Goal: Task Accomplishment & Management: Complete application form

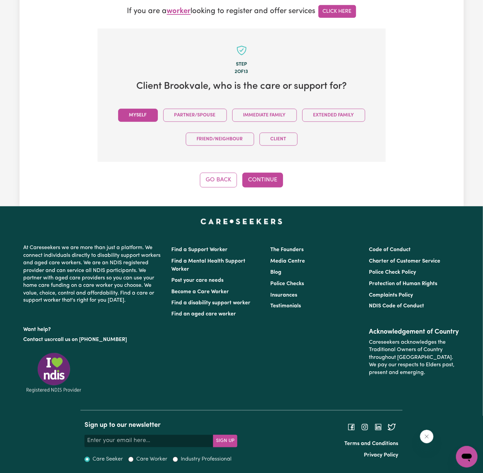
click at [135, 112] on button "Myself" at bounding box center [138, 115] width 40 height 13
click at [255, 175] on button "Continue" at bounding box center [262, 180] width 41 height 15
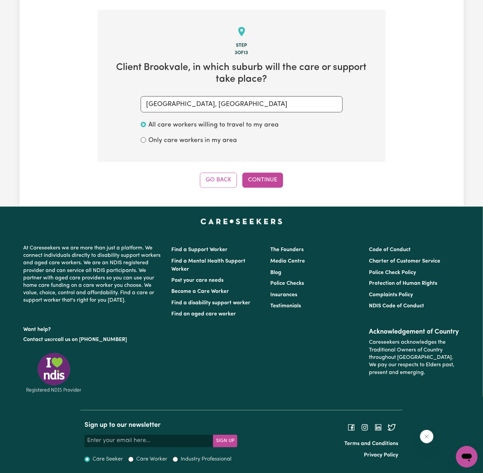
scroll to position [202, 0]
click at [265, 183] on button "Continue" at bounding box center [262, 179] width 41 height 15
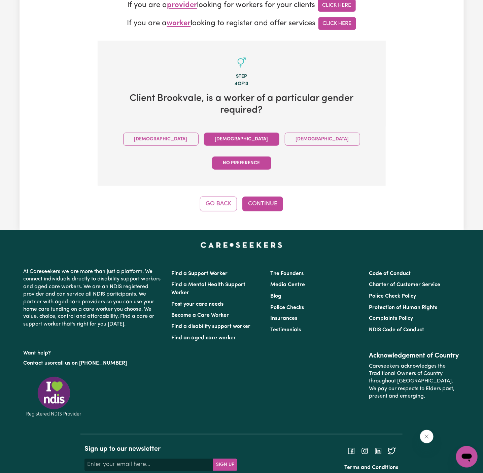
click at [204, 140] on button "Female" at bounding box center [241, 139] width 75 height 13
click at [253, 196] on button "Continue" at bounding box center [262, 203] width 41 height 15
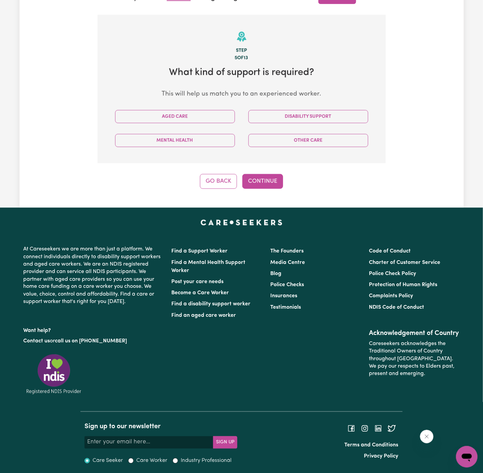
scroll to position [198, 0]
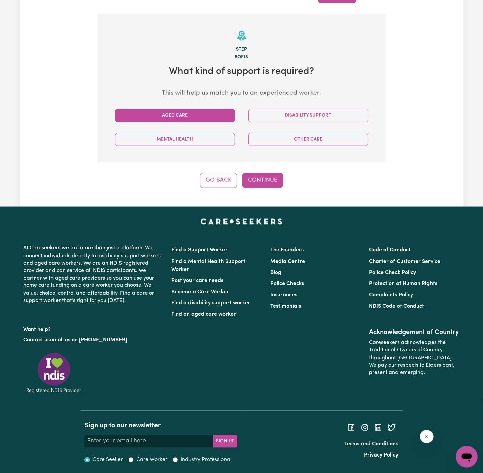
click at [176, 115] on button "Aged Care" at bounding box center [175, 115] width 120 height 13
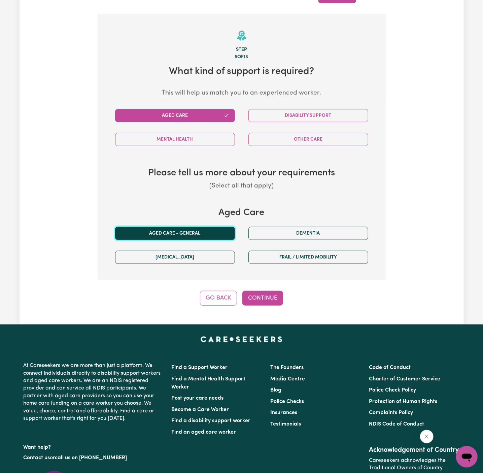
click at [195, 228] on button "Aged care - General" at bounding box center [175, 233] width 120 height 13
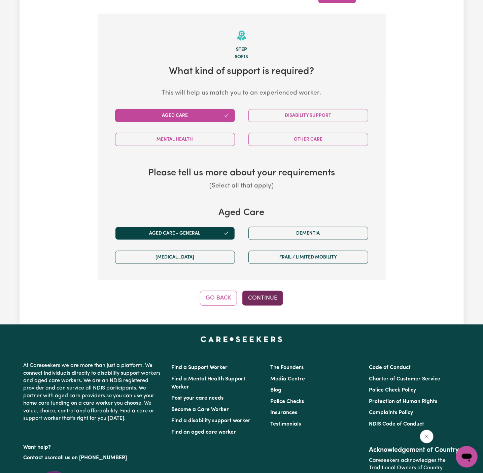
click at [255, 296] on button "Continue" at bounding box center [262, 298] width 41 height 15
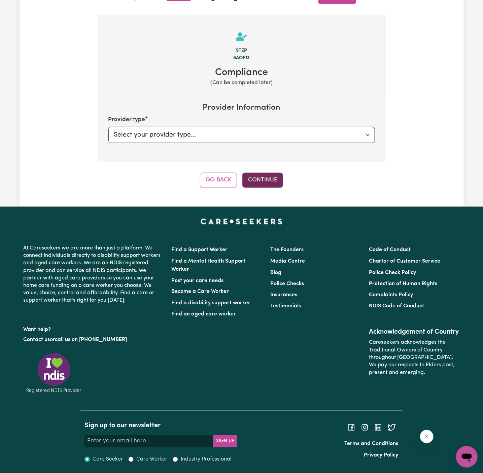
click at [246, 180] on button "Continue" at bounding box center [262, 180] width 41 height 15
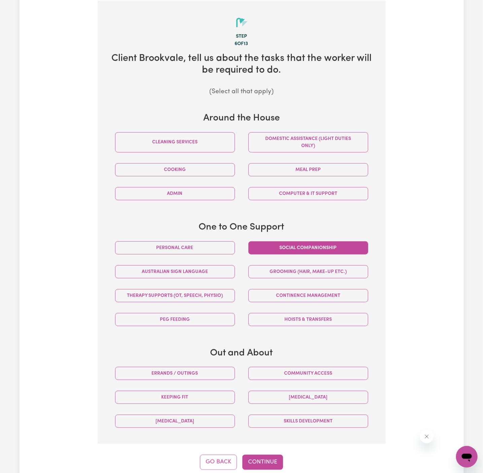
click at [316, 246] on button "Social companionship" at bounding box center [308, 247] width 120 height 13
click at [323, 144] on button "Domestic assistance (light duties only)" at bounding box center [308, 142] width 120 height 20
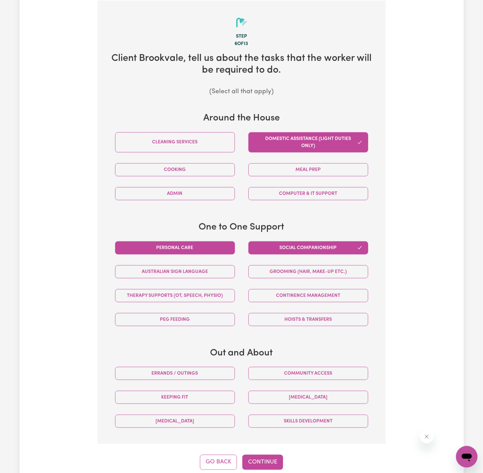
click at [216, 245] on button "Personal care" at bounding box center [175, 247] width 120 height 13
click at [321, 371] on button "Community access" at bounding box center [308, 373] width 120 height 13
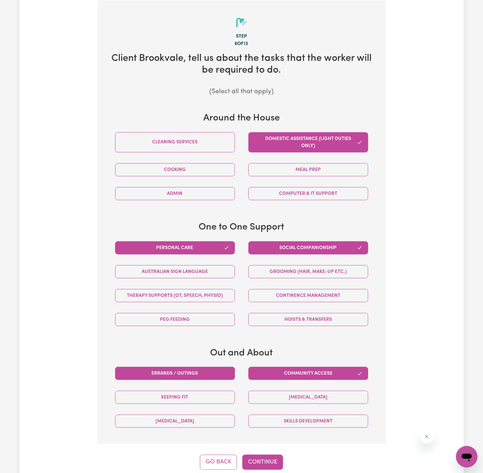
click at [216, 374] on button "Errands / Outings" at bounding box center [175, 373] width 120 height 13
click at [267, 467] on button "Continue" at bounding box center [262, 462] width 41 height 15
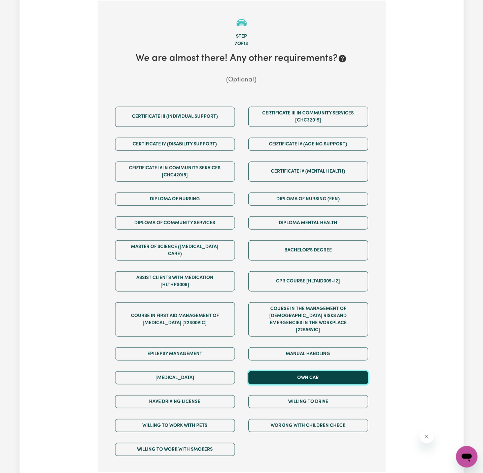
click at [302, 371] on button "Own Car" at bounding box center [308, 377] width 120 height 13
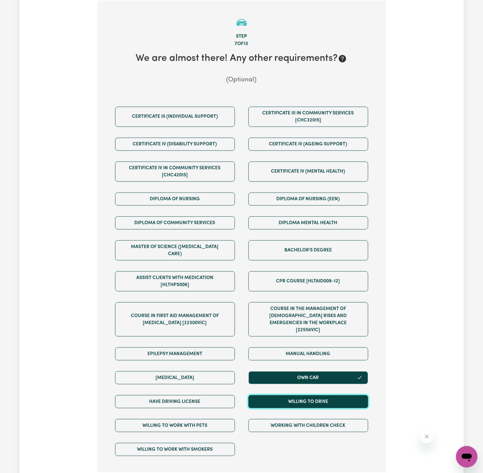
click at [301, 395] on button "Willing to drive" at bounding box center [308, 401] width 120 height 13
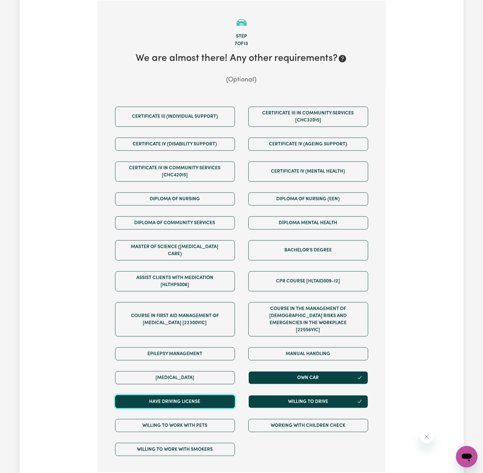
click at [225, 395] on button "Have driving license" at bounding box center [175, 401] width 120 height 13
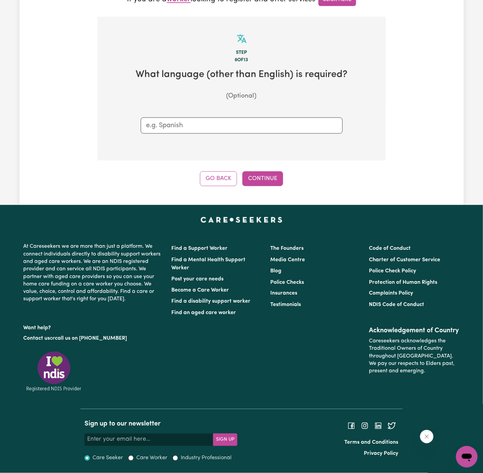
scroll to position [194, 0]
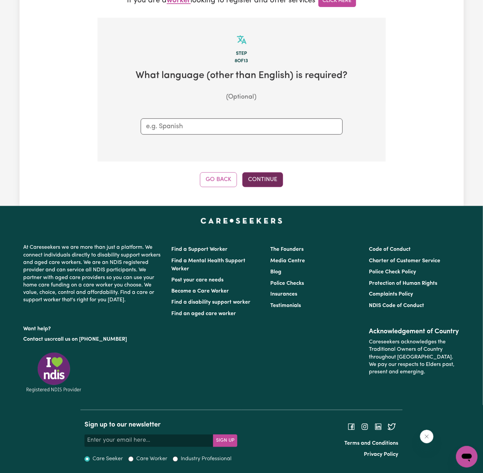
click at [267, 178] on button "Continue" at bounding box center [262, 179] width 41 height 15
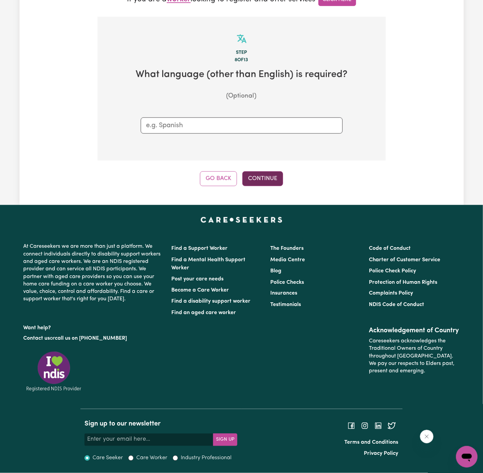
scroll to position [211, 0]
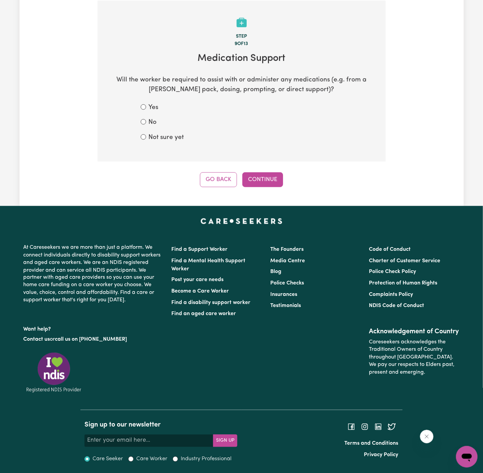
click at [152, 122] on label "No" at bounding box center [153, 123] width 8 height 10
click at [146, 122] on input "No" at bounding box center [143, 121] width 5 height 5
radio input "true"
click at [165, 132] on form "Yes No Not sure yet" at bounding box center [242, 123] width 202 height 40
click at [177, 140] on label "Not sure yet" at bounding box center [166, 138] width 35 height 10
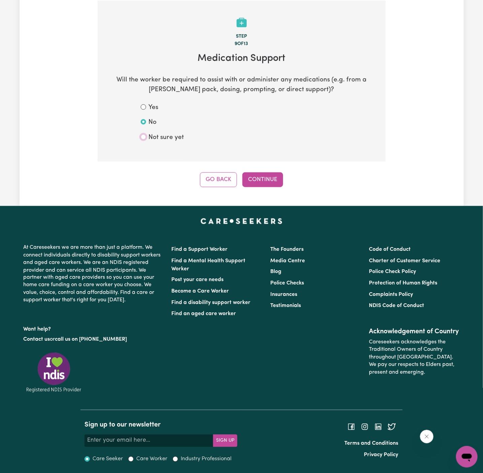
click at [146, 140] on input "Not sure yet" at bounding box center [143, 136] width 5 height 5
radio input "true"
click at [259, 182] on button "Continue" at bounding box center [262, 179] width 41 height 15
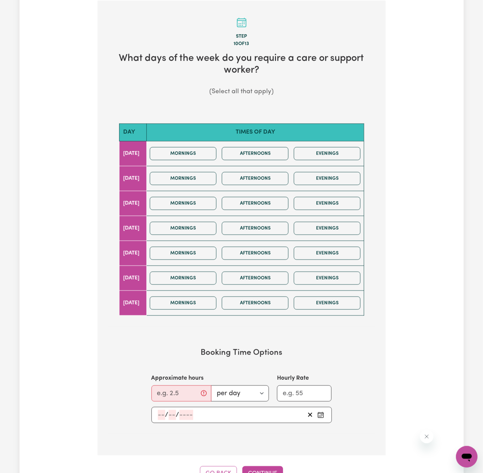
scroll to position [211, 0]
click at [237, 178] on button "Afternoons" at bounding box center [255, 178] width 67 height 13
click at [215, 179] on button "Mornings" at bounding box center [183, 178] width 67 height 13
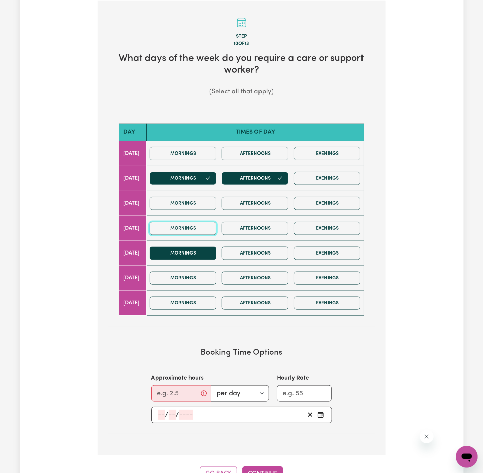
drag, startPoint x: 216, startPoint y: 230, endPoint x: 209, endPoint y: 249, distance: 20.1
click at [209, 249] on tbody "Monday Mornings Afternoons Evenings Tuesday Mornings Afternoons Evenings Wednes…" at bounding box center [241, 228] width 245 height 174
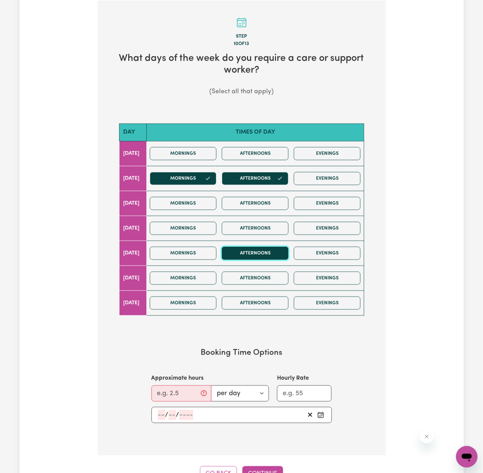
click at [246, 249] on button "Afternoons" at bounding box center [255, 253] width 67 height 13
click at [209, 275] on button "Mornings" at bounding box center [183, 278] width 67 height 13
click at [231, 280] on div "Mornings Afternoons Evenings" at bounding box center [255, 278] width 216 height 24
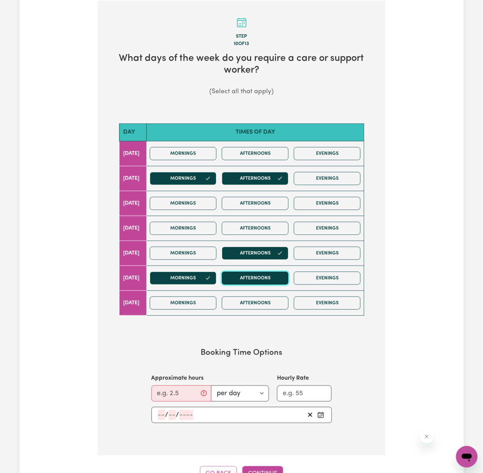
click at [245, 280] on button "Afternoons" at bounding box center [255, 278] width 67 height 13
click at [212, 256] on button "Mornings" at bounding box center [183, 253] width 67 height 13
click at [174, 392] on input "Approximate hours" at bounding box center [181, 393] width 60 height 16
click at [174, 391] on input "Approximate hours" at bounding box center [181, 393] width 60 height 16
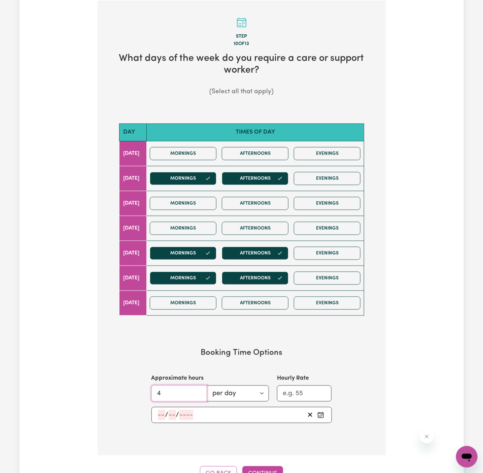
type input "4"
click at [159, 418] on div "/ /" at bounding box center [241, 415] width 180 height 16
click at [159, 410] on input "number" at bounding box center [161, 415] width 7 height 10
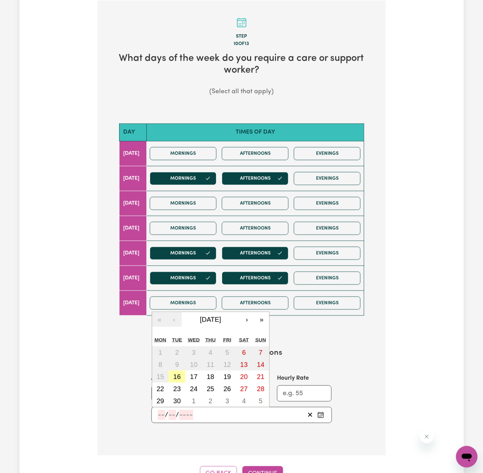
click at [180, 373] on abbr "16" at bounding box center [176, 376] width 7 height 7
type input "2025-09-16"
type input "16"
type input "9"
type input "2025"
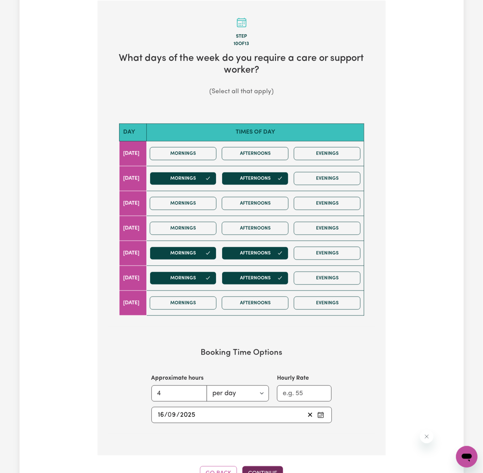
click at [266, 466] on button "Continue" at bounding box center [262, 473] width 41 height 15
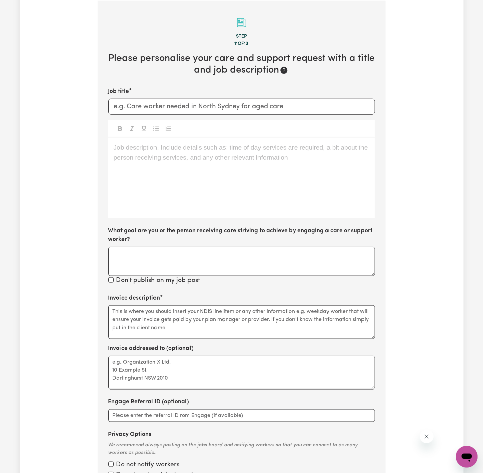
click at [181, 155] on div "Job description. Include details such as: time of day services are required, a …" at bounding box center [241, 178] width 266 height 81
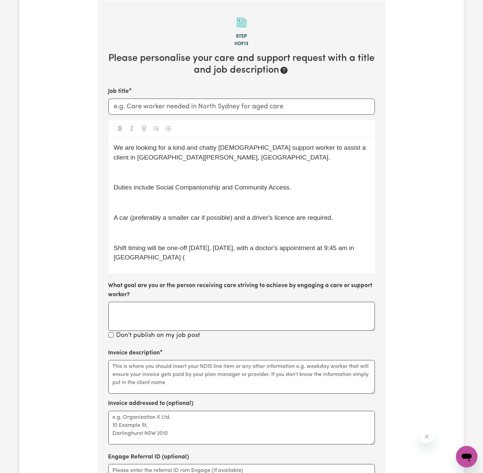
click at [194, 256] on p "Shift timing will be one-off tomorrow, Wednesday, 17/09, with a doctor's appoin…" at bounding box center [242, 253] width 256 height 20
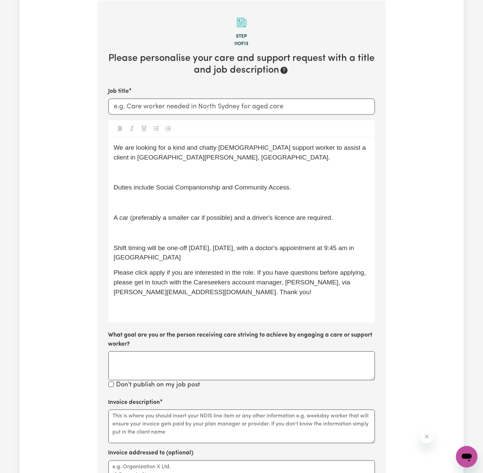
drag, startPoint x: 167, startPoint y: 248, endPoint x: 183, endPoint y: 254, distance: 17.5
click at [183, 254] on p "Shift timing will be one-off tomorrow, Wednesday, 17/09, with a doctor's appoin…" at bounding box center [242, 253] width 256 height 20
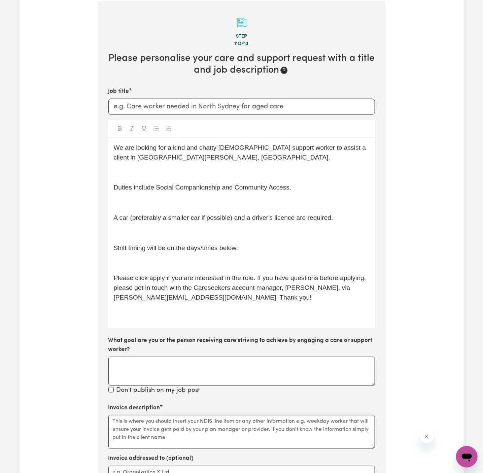
drag, startPoint x: 183, startPoint y: 254, endPoint x: 263, endPoint y: 266, distance: 81.3
click at [183, 254] on div "We are looking for a kind and chatty female support worker to assist a client i…" at bounding box center [241, 233] width 266 height 190
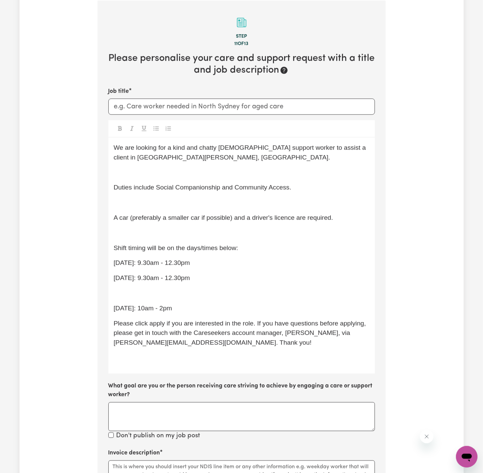
click at [194, 303] on p "Saturday: 10am - 2pm" at bounding box center [242, 308] width 256 height 10
click at [194, 289] on p "﻿" at bounding box center [242, 293] width 256 height 10
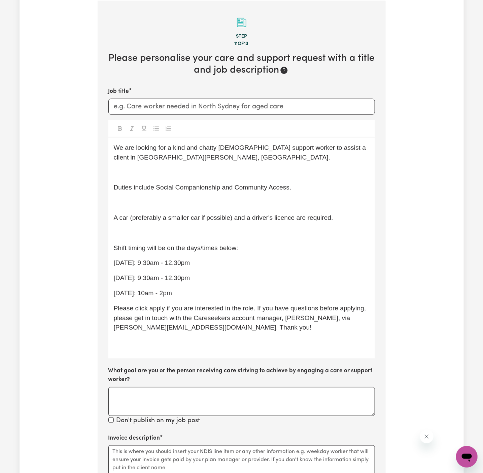
drag, startPoint x: 189, startPoint y: 292, endPoint x: 114, endPoint y: 255, distance: 84.1
click at [114, 255] on div "We are looking for a kind and chatty female support worker to assist a client i…" at bounding box center [241, 248] width 266 height 221
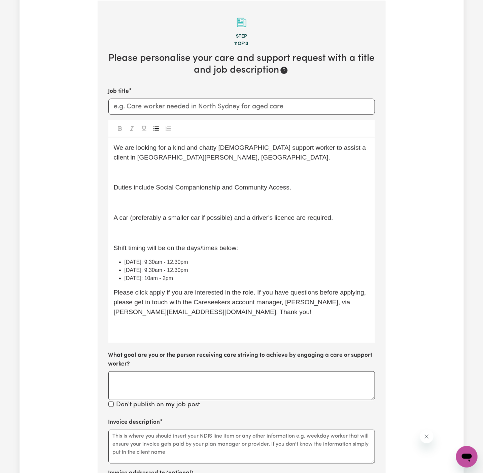
click at [157, 127] on icon "Toggle undefined" at bounding box center [155, 128] width 5 height 5
click at [152, 314] on span "Please click apply if you are interested in the role. If you have questions bef…" at bounding box center [241, 302] width 254 height 27
click at [154, 294] on span "Please click apply if you are interested in the role. If you have questions bef…" at bounding box center [241, 302] width 254 height 27
click at [197, 292] on span "Please click Apply if you are interested in the role. If you have questions bef…" at bounding box center [241, 302] width 254 height 27
click at [158, 271] on span "Friday: 9.30am - 12.30pm" at bounding box center [156, 270] width 64 height 6
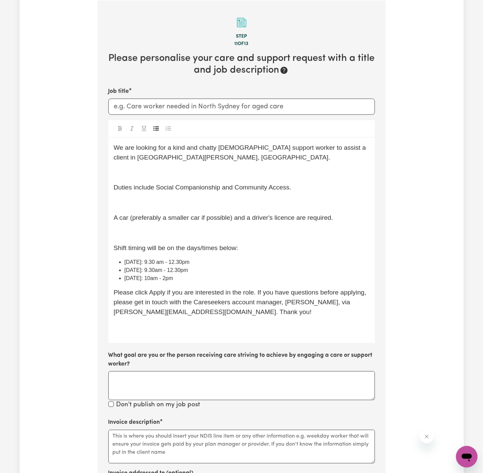
click at [153, 270] on span "Friday: 9.30am - 12.30pm" at bounding box center [156, 270] width 64 height 6
click at [153, 275] on span "Saturday: 10am - 2pm" at bounding box center [148, 278] width 49 height 6
click at [172, 277] on span "Saturday: 10 am - 2pm" at bounding box center [149, 278] width 50 height 6
click at [180, 270] on span "Friday: 9.30 am - 12.30pm" at bounding box center [156, 270] width 65 height 6
click at [185, 264] on span "Tuesday: 9.30 am - 12.30pm" at bounding box center [156, 262] width 65 height 6
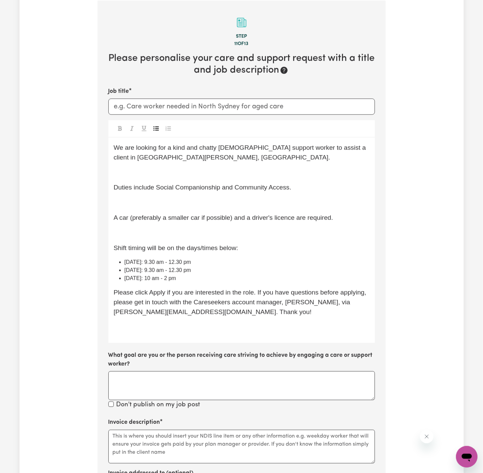
click at [215, 259] on li "Tuesday: 9.30 am - 12.30 pm" at bounding box center [246, 262] width 245 height 8
click at [148, 263] on span "Tuesday: 9.30 am - 12.30 pm" at bounding box center [157, 262] width 67 height 6
click at [142, 270] on span "Friday: 9.30 am - 12.30 pm" at bounding box center [157, 270] width 67 height 6
click at [148, 282] on div "We are looking for a kind and chatty female support worker to assist a client i…" at bounding box center [241, 240] width 266 height 205
click at [150, 278] on span "Saturday: 10 am - 2 pm" at bounding box center [150, 278] width 52 height 6
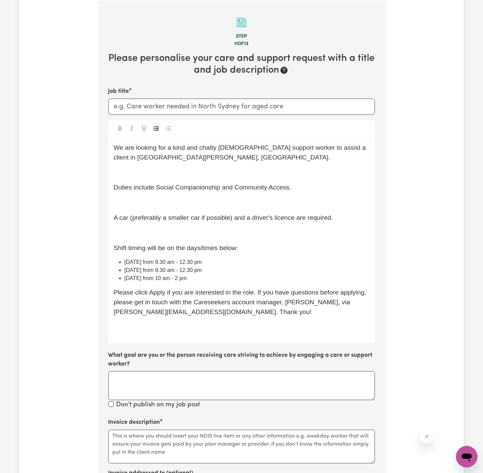
click at [184, 280] on span "Saturday from 10 am - 2 pm" at bounding box center [155, 278] width 63 height 6
click at [214, 278] on li "Saturday from 10 am - 2 pm" at bounding box center [246, 278] width 245 height 8
click at [182, 261] on span "Tuesday from 9.30 am - 12.30 pm" at bounding box center [162, 262] width 77 height 6
click at [177, 269] on span "Friday from 9.30 am - 12.30 pm" at bounding box center [162, 270] width 77 height 6
click at [179, 277] on span "Saturday from 10 am - 2 pm" at bounding box center [155, 278] width 63 height 6
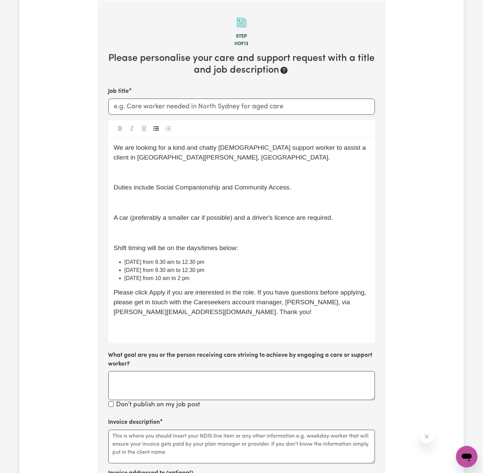
click at [196, 277] on li "Saturday from 10 am to 2 pm" at bounding box center [246, 278] width 245 height 8
click at [213, 276] on li "Saturday from 10 am to 2 pm" at bounding box center [246, 278] width 245 height 8
click at [133, 230] on p "﻿" at bounding box center [242, 233] width 256 height 10
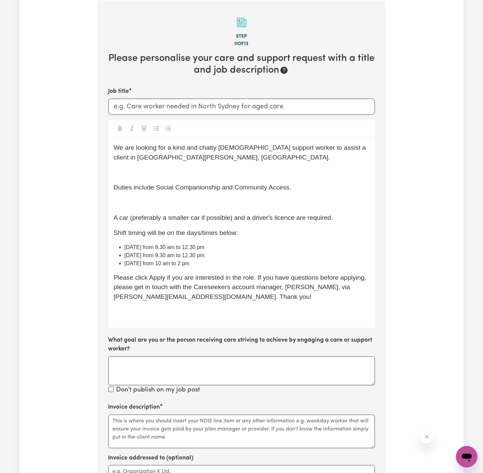
click at [132, 201] on p "﻿" at bounding box center [242, 203] width 256 height 10
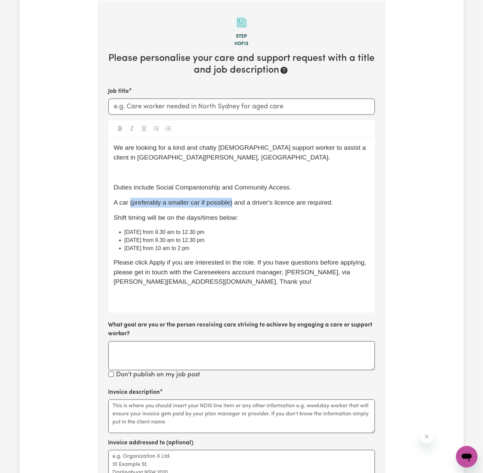
drag, startPoint x: 231, startPoint y: 204, endPoint x: 129, endPoint y: 205, distance: 102.3
click at [129, 205] on span "A car (preferably a smaller car if possible) and a driver's licence are require…" at bounding box center [223, 202] width 219 height 7
drag, startPoint x: 129, startPoint y: 205, endPoint x: 141, endPoint y: 205, distance: 12.1
click at [130, 205] on span "A car and a driver's licence are required." at bounding box center [171, 202] width 115 height 7
click at [141, 205] on span "A car and a driver's licence are required." at bounding box center [171, 202] width 115 height 7
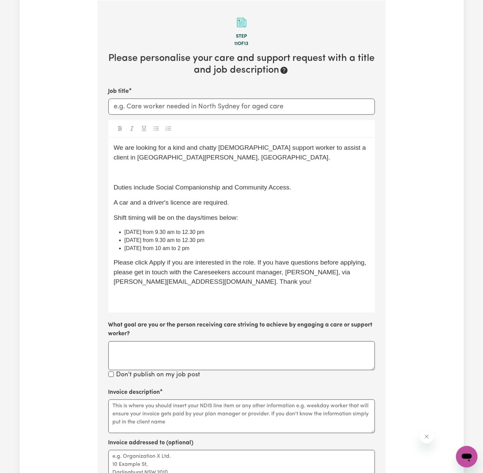
click at [186, 206] on p "A car and a driver's licence are required." at bounding box center [242, 203] width 256 height 10
drag, startPoint x: 186, startPoint y: 206, endPoint x: 206, endPoint y: 206, distance: 20.2
click at [187, 206] on p "A car and a driver's license are required." at bounding box center [242, 203] width 256 height 10
click at [206, 206] on p "A car and a driver's license are required." at bounding box center [242, 203] width 256 height 10
click at [167, 170] on p "﻿" at bounding box center [242, 173] width 256 height 10
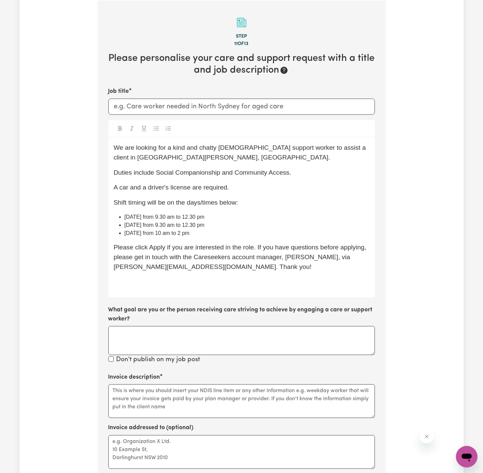
click at [175, 301] on div "Job title We are looking for a kind and chatty female support worker to assist …" at bounding box center [241, 226] width 266 height 278
click at [175, 294] on div "We are looking for a kind and chatty female support worker to assist a client i…" at bounding box center [241, 218] width 266 height 160
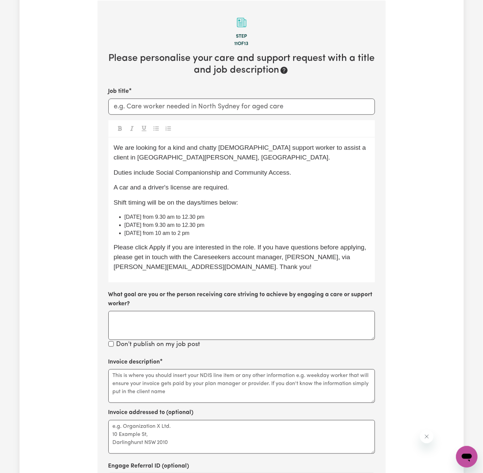
click at [157, 170] on span "Duties include Social Companionship and Community Access." at bounding box center [203, 172] width 178 height 7
click at [257, 171] on span "Duties include personal care, social companionship and Community Access." at bounding box center [223, 172] width 218 height 7
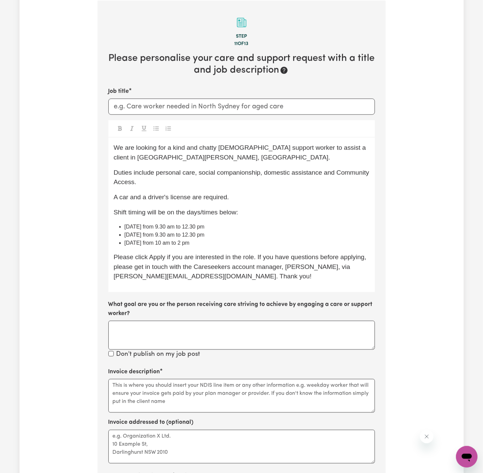
click at [340, 174] on span "Duties include personal care, social companionship, domestic assistance and Com…" at bounding box center [242, 177] width 257 height 17
click at [117, 182] on span "Duties include personal care, social companionship, domestic assistance and com…" at bounding box center [241, 177] width 255 height 17
click at [328, 175] on span "Duties include personal care, social companionship, domestic assistance and com…" at bounding box center [242, 177] width 256 height 17
drag, startPoint x: 218, startPoint y: 148, endPoint x: 180, endPoint y: 148, distance: 37.7
click at [180, 148] on span "We are looking for a kind and chatty female support worker to assist a client i…" at bounding box center [241, 152] width 254 height 17
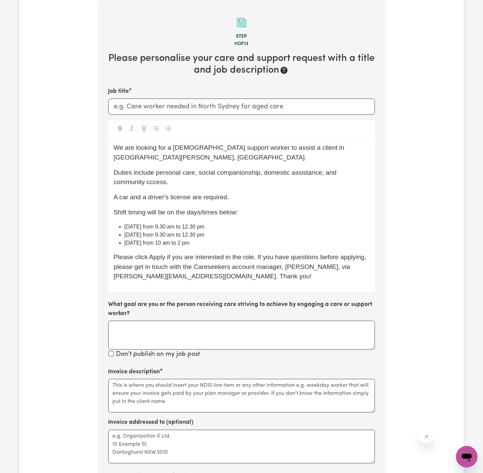
click at [234, 174] on p "Duties include personal care, social companionship, domestic assistance, and co…" at bounding box center [242, 178] width 256 height 20
drag, startPoint x: 291, startPoint y: 148, endPoint x: 348, endPoint y: 150, distance: 56.2
click at [346, 150] on span "We are looking for a female support worker to assist a client in Kings Langley,…" at bounding box center [230, 152] width 232 height 17
click at [231, 106] on input "Job title" at bounding box center [241, 107] width 266 height 16
paste input "Brookvale, NSW"
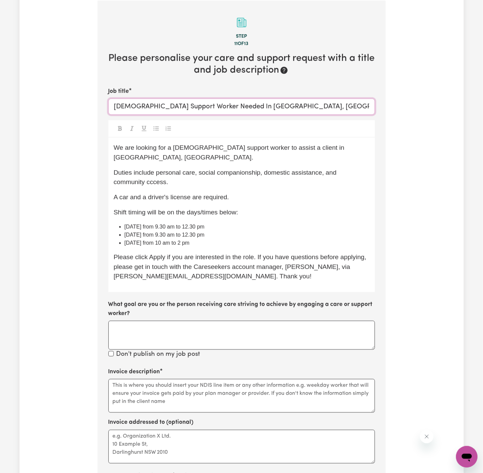
type input "Female Support Worker Needed In Brookvale, NSW"
click at [227, 209] on span "Shift timing will be on the days/times below:" at bounding box center [176, 212] width 124 height 7
click at [120, 168] on p "Duties include personal care, social companionship, domestic assistance, and co…" at bounding box center [242, 178] width 256 height 20
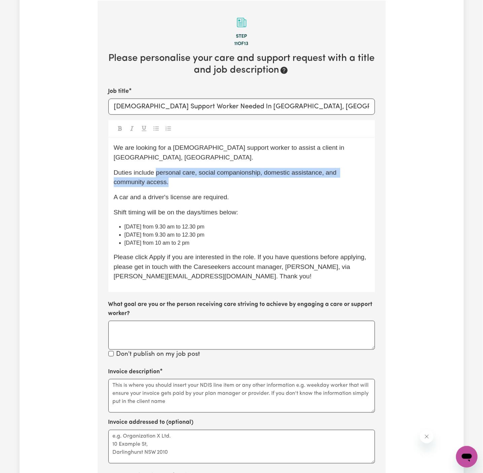
drag, startPoint x: 156, startPoint y: 162, endPoint x: 155, endPoint y: 168, distance: 6.1
click at [155, 168] on p "Duties include personal care, social companionship, domestic assistance, and co…" at bounding box center [242, 178] width 256 height 20
copy span "personal care, social companionship, domestic assistance, and community access."
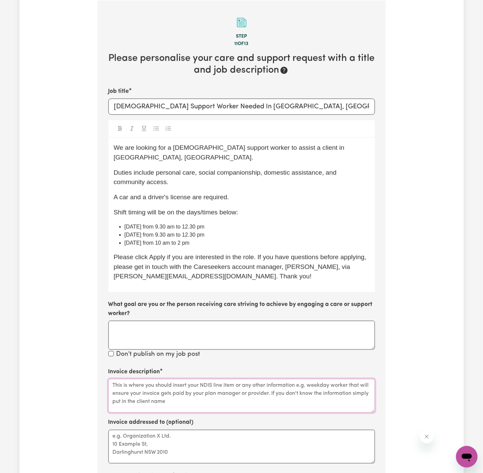
click at [185, 389] on textarea "Invoice description" at bounding box center [241, 396] width 266 height 34
paste textarea "personal care, social companionship, domestic assistance, and community access."
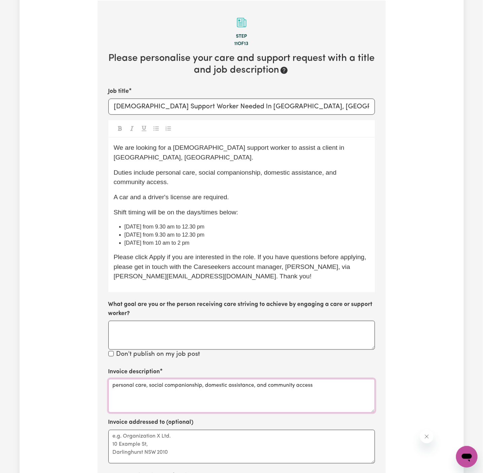
type textarea "personal care, social companionship, domestic assistance, and community access"
click at [221, 379] on textarea "personal care, social companionship, domestic assistance, and community access" at bounding box center [241, 396] width 266 height 34
click at [221, 430] on textarea "Invoice addressed to (optional)" at bounding box center [241, 447] width 266 height 34
paste textarea "Vitality Care Services"
type textarea "c/o Vitality Care Services"
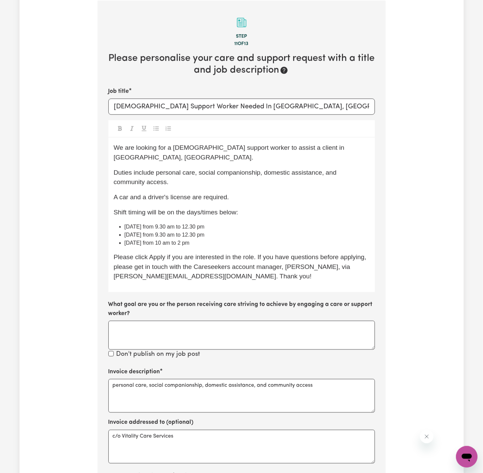
click at [251, 208] on p "Shift timing will be on the days/times below:" at bounding box center [242, 213] width 256 height 10
click at [248, 231] on li "Friday from 9.30 am to 12.30 pm" at bounding box center [246, 235] width 245 height 8
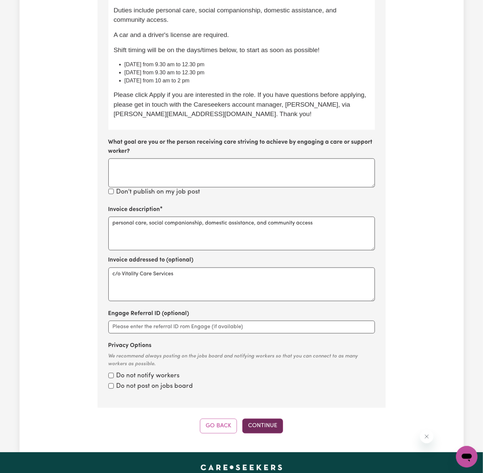
click at [267, 419] on button "Continue" at bounding box center [262, 426] width 41 height 15
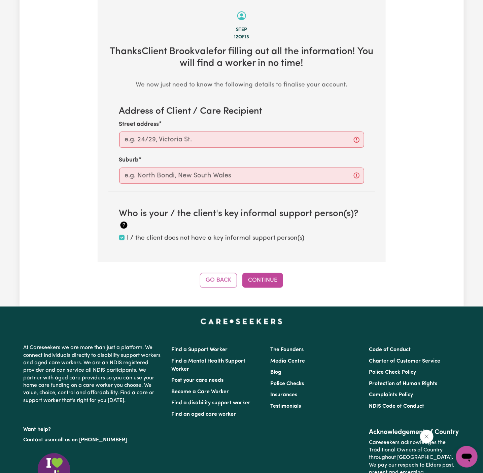
scroll to position [211, 0]
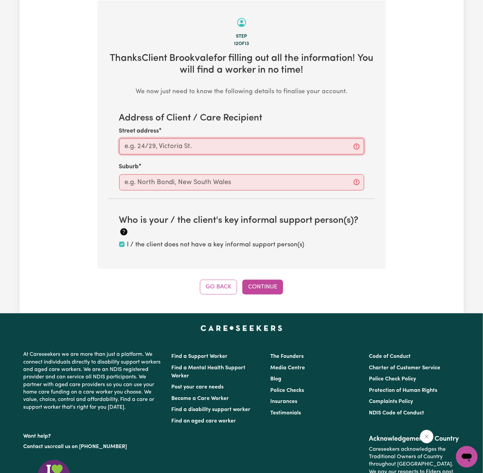
click at [181, 149] on input "Street address" at bounding box center [241, 146] width 245 height 16
paste input "Brookvale"
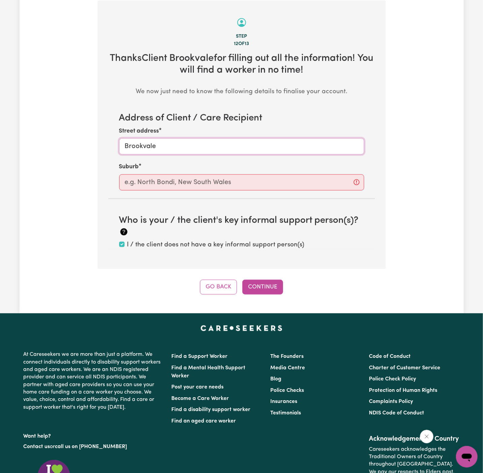
type input "Brookvale"
click at [187, 195] on div "Address of Client / Care Recipient Street address Brookvale Suburb Who is your …" at bounding box center [241, 181] width 266 height 137
click at [189, 188] on input "text" at bounding box center [241, 182] width 245 height 16
paste input "Brookvale"
type input "Brookvale"
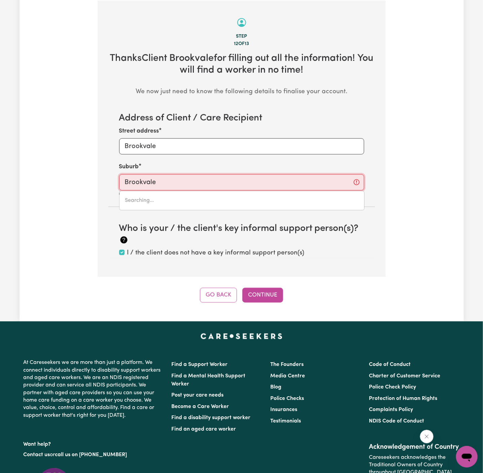
type input "Brookvale, New South Wales, 2100"
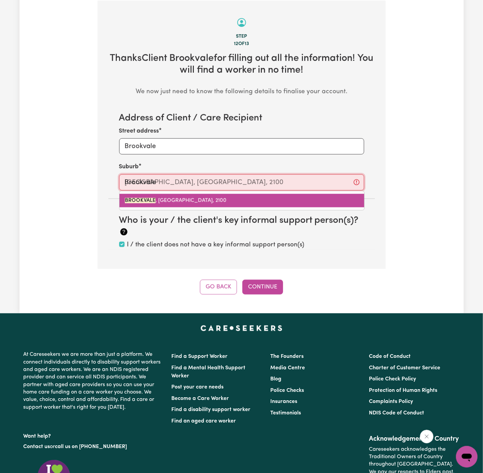
click at [193, 199] on span "BROOKVALE , New South Wales, 2100" at bounding box center [176, 200] width 102 height 5
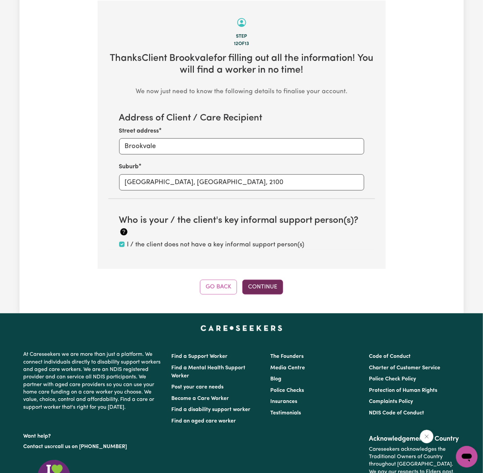
click at [273, 284] on button "Continue" at bounding box center [262, 287] width 41 height 15
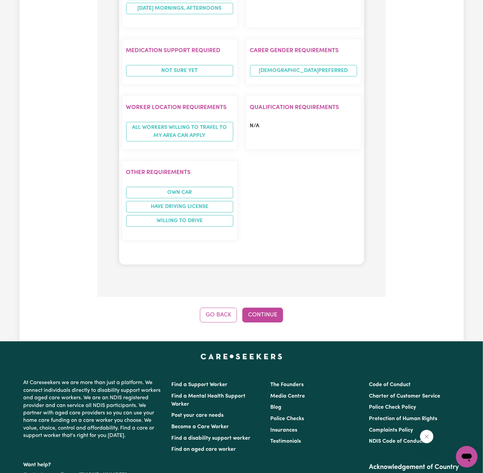
scroll to position [838, 0]
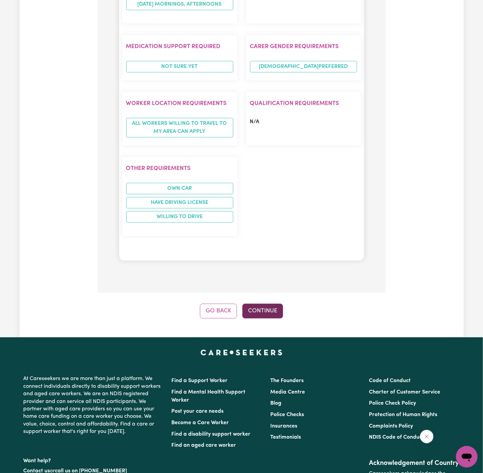
click at [267, 303] on button "Continue" at bounding box center [262, 310] width 41 height 15
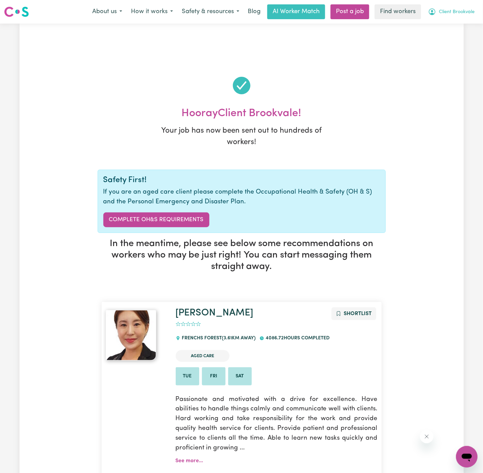
click at [458, 12] on span "Client Brookvale" at bounding box center [457, 11] width 36 height 7
click at [450, 26] on link "My Dashboard" at bounding box center [451, 26] width 53 height 13
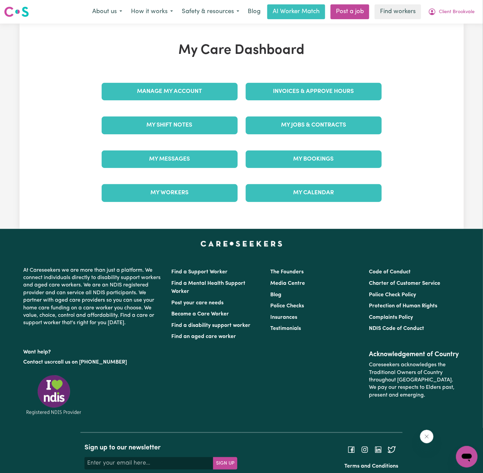
click at [215, 79] on div "Manage My Account" at bounding box center [170, 92] width 144 height 34
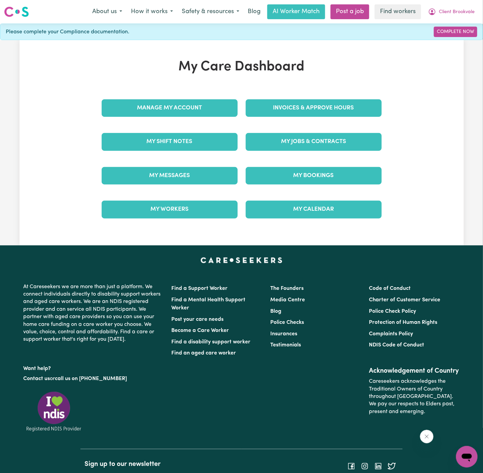
click at [215, 86] on div "My Care Dashboard Manage My Account Invoices & Approve Hours My Shift Notes My …" at bounding box center [242, 143] width 296 height 168
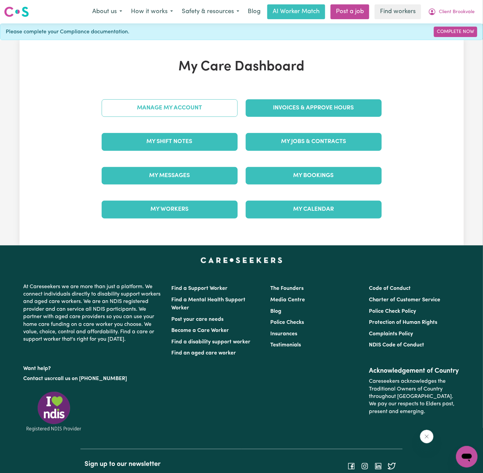
click at [206, 111] on link "Manage My Account" at bounding box center [170, 107] width 136 height 17
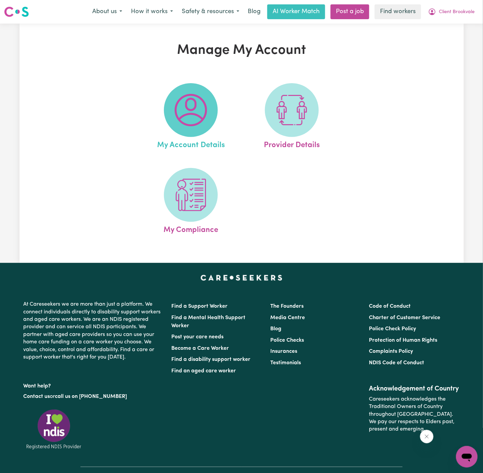
click at [194, 110] on img at bounding box center [191, 110] width 32 height 32
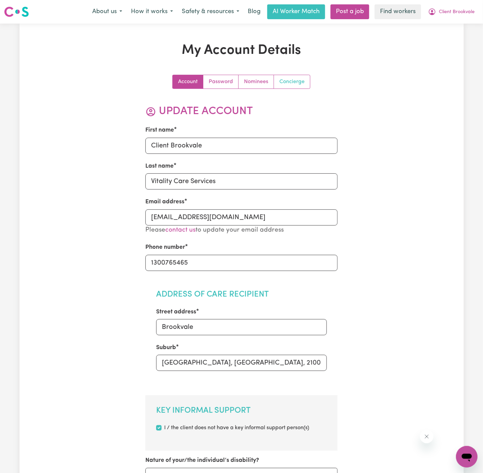
click at [280, 79] on link "Concierge" at bounding box center [292, 81] width 36 height 13
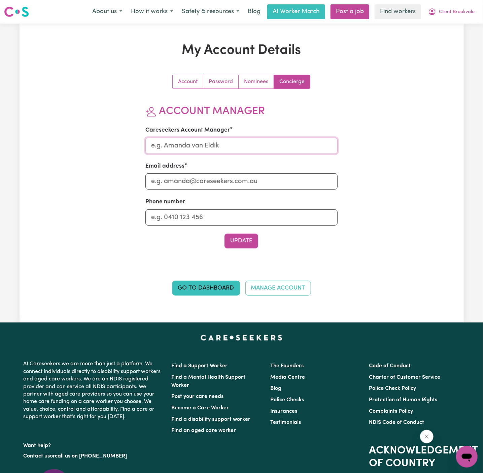
click at [284, 146] on input "Careseekers Account Manager" at bounding box center [241, 146] width 192 height 16
click at [278, 172] on div "Email address" at bounding box center [241, 176] width 192 height 28
click at [246, 148] on input "Careseekers Account Manager" at bounding box center [241, 146] width 192 height 16
type input "Annie"
click at [241, 177] on input "Email address" at bounding box center [241, 181] width 192 height 16
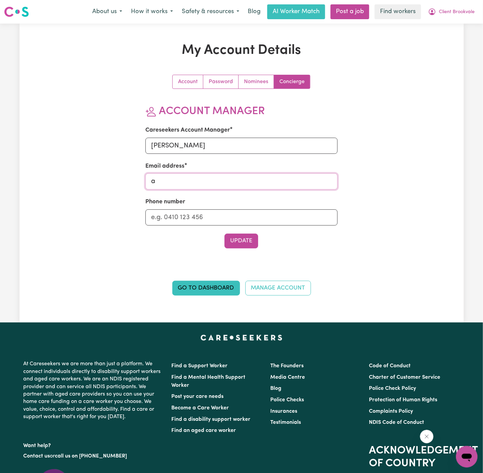
type input "annie@careseekers.com.au"
click at [241, 214] on input "Phone number" at bounding box center [241, 217] width 192 height 16
type input "1300765465"
click at [242, 238] on button "Update" at bounding box center [241, 241] width 34 height 15
click at [465, 11] on span "Client Brookvale" at bounding box center [457, 11] width 36 height 7
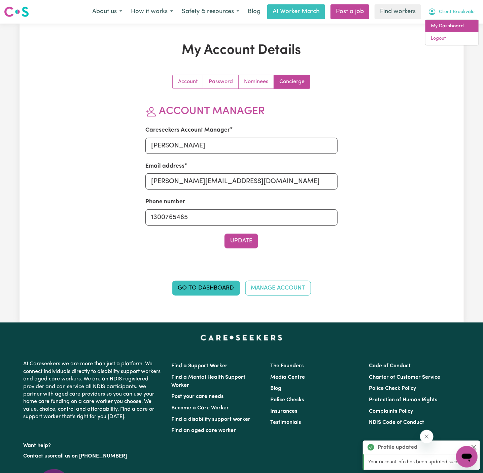
click at [451, 28] on link "My Dashboard" at bounding box center [451, 26] width 53 height 13
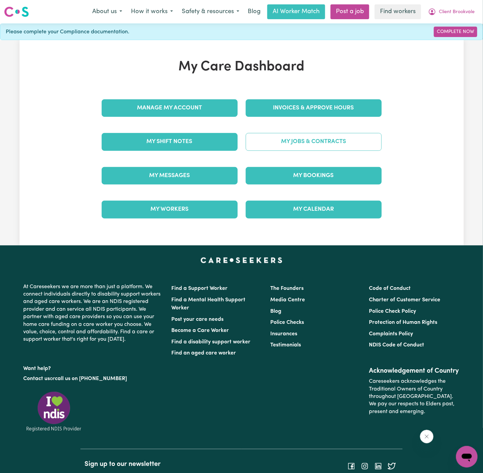
click at [328, 136] on link "My Jobs & Contracts" at bounding box center [314, 141] width 136 height 17
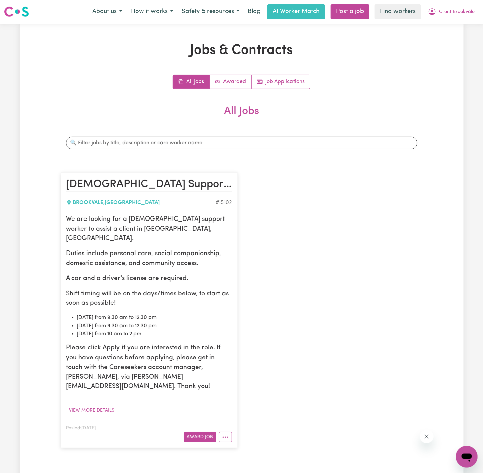
click at [171, 249] on p "Duties include personal care, social companionship, domestic assistance, and co…" at bounding box center [149, 259] width 166 height 20
drag, startPoint x: 66, startPoint y: 219, endPoint x: 180, endPoint y: 326, distance: 156.2
click at [180, 326] on div "We are looking for a female support worker to assist a client in Brookvale, NSW…" at bounding box center [149, 303] width 166 height 177
copy div "We are looking for a female support worker to assist a client in Brookvale, NSW…"
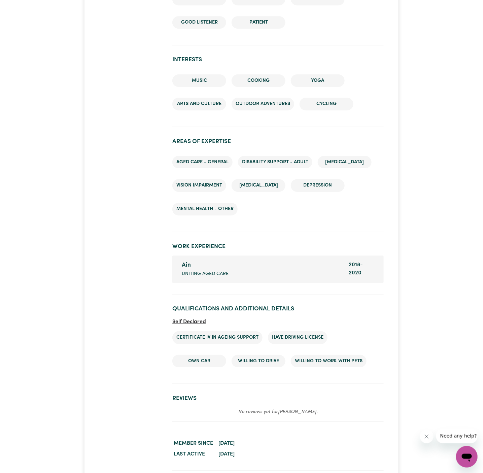
scroll to position [883, 0]
